Goal: Communication & Community: Ask a question

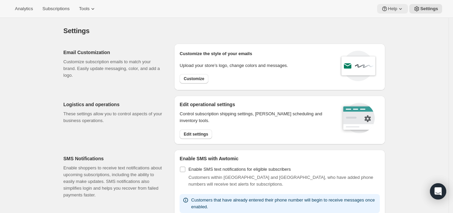
click at [402, 8] on icon at bounding box center [400, 8] width 7 height 7
click at [390, 33] on span "Help Center" at bounding box center [393, 34] width 23 height 5
click at [434, 194] on div "Open Intercom Messenger" at bounding box center [438, 192] width 18 height 18
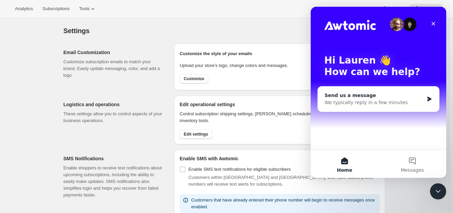
click at [328, 104] on div "We typically reply in a few minutes" at bounding box center [374, 102] width 99 height 7
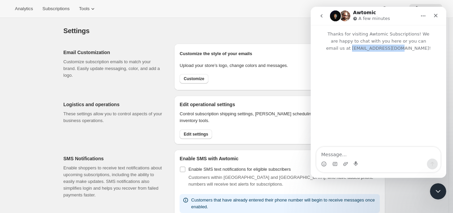
drag, startPoint x: 415, startPoint y: 50, endPoint x: 371, endPoint y: 49, distance: 43.7
click at [371, 49] on p "Thanks for visiting Awtomic Subscriptions! We are happy to chat with you here o…" at bounding box center [379, 38] width 136 height 27
copy p "[EMAIL_ADDRESS][DOMAIN_NAME]"
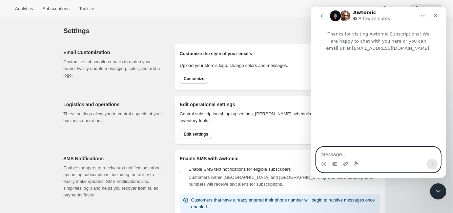
click at [332, 153] on textarea "Message…" at bounding box center [378, 153] width 124 height 12
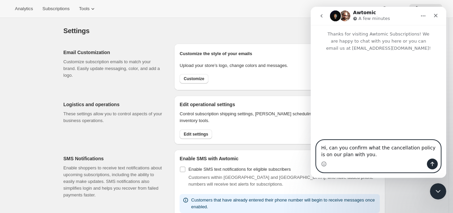
type textarea "Hi, can you confirm what the cancellation policy is on our plan with you."
click at [434, 164] on icon "Send a message…" at bounding box center [433, 164] width 4 height 4
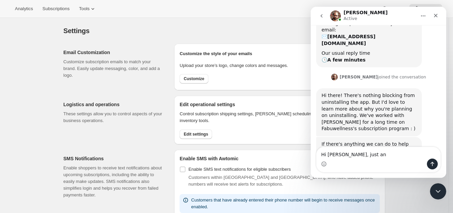
scroll to position [89, 0]
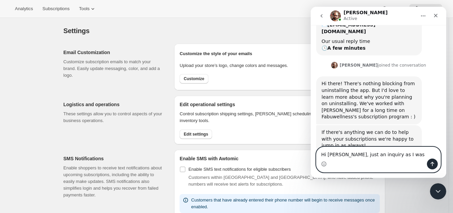
drag, startPoint x: 400, startPoint y: 154, endPoint x: 618, endPoint y: 157, distance: 217.8
click at [311, 150] on html "[PERSON_NAME] Active Thanks for visiting Awtomic Subscriptions! We are happy to…" at bounding box center [379, 92] width 136 height 171
type textarea "Hi [PERSON_NAME], just an inquiry as I was"
